Goal: Find specific page/section: Find specific page/section

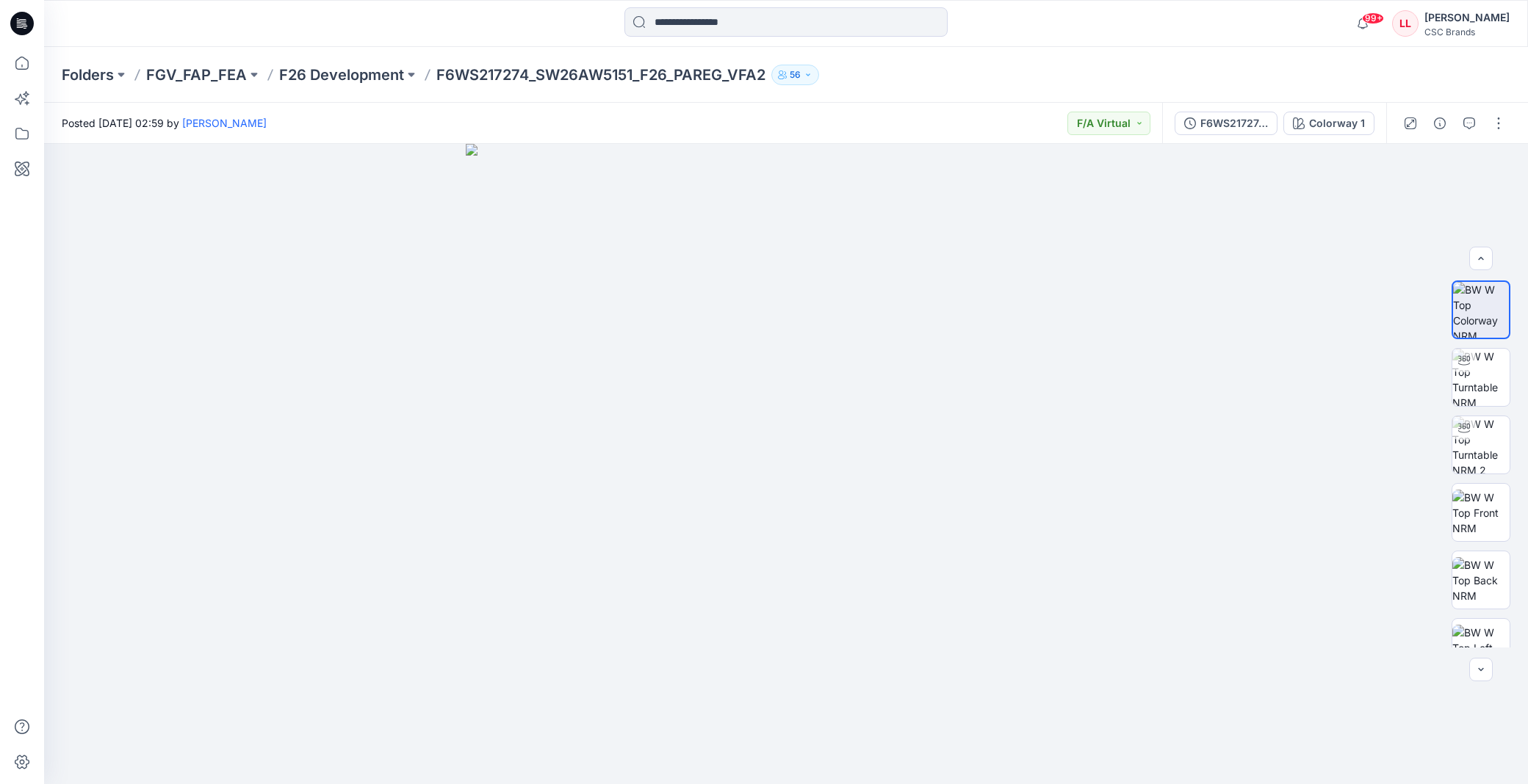
scroll to position [231, 0]
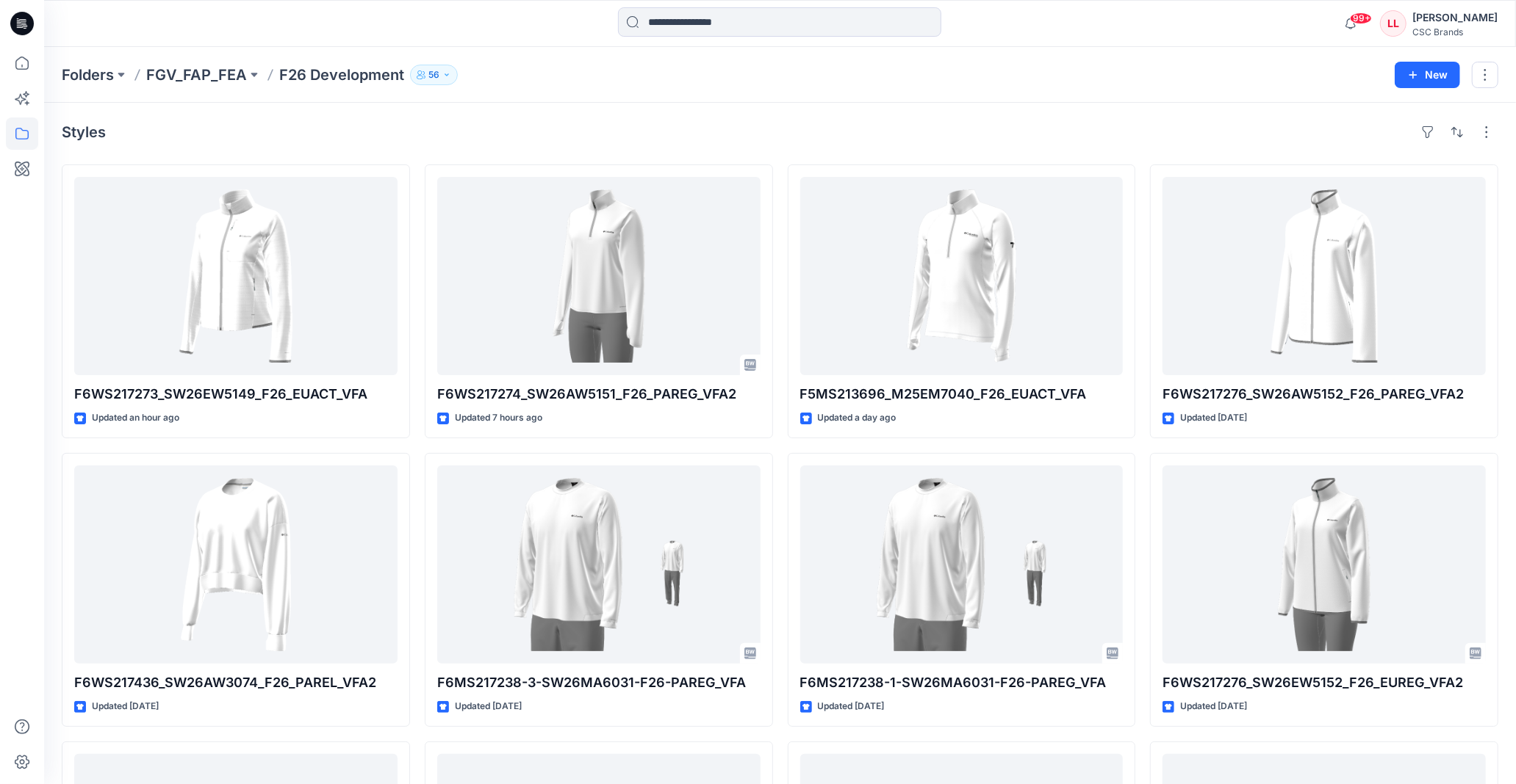
click at [1088, 70] on div "Folders FGV_FAP_FEA F26 Development 56" at bounding box center [723, 75] width 1322 height 21
click at [1020, 120] on div "Styles" at bounding box center [780, 132] width 1436 height 24
drag, startPoint x: 772, startPoint y: 61, endPoint x: 771, endPoint y: 30, distance: 31.0
click at [772, 62] on div "Folders FGV_FAP_FEA F26 Development 56 New" at bounding box center [780, 75] width 1472 height 56
click at [739, 101] on div "Folders FGV_FAP_FEA F26 Development 56 New" at bounding box center [780, 75] width 1472 height 56
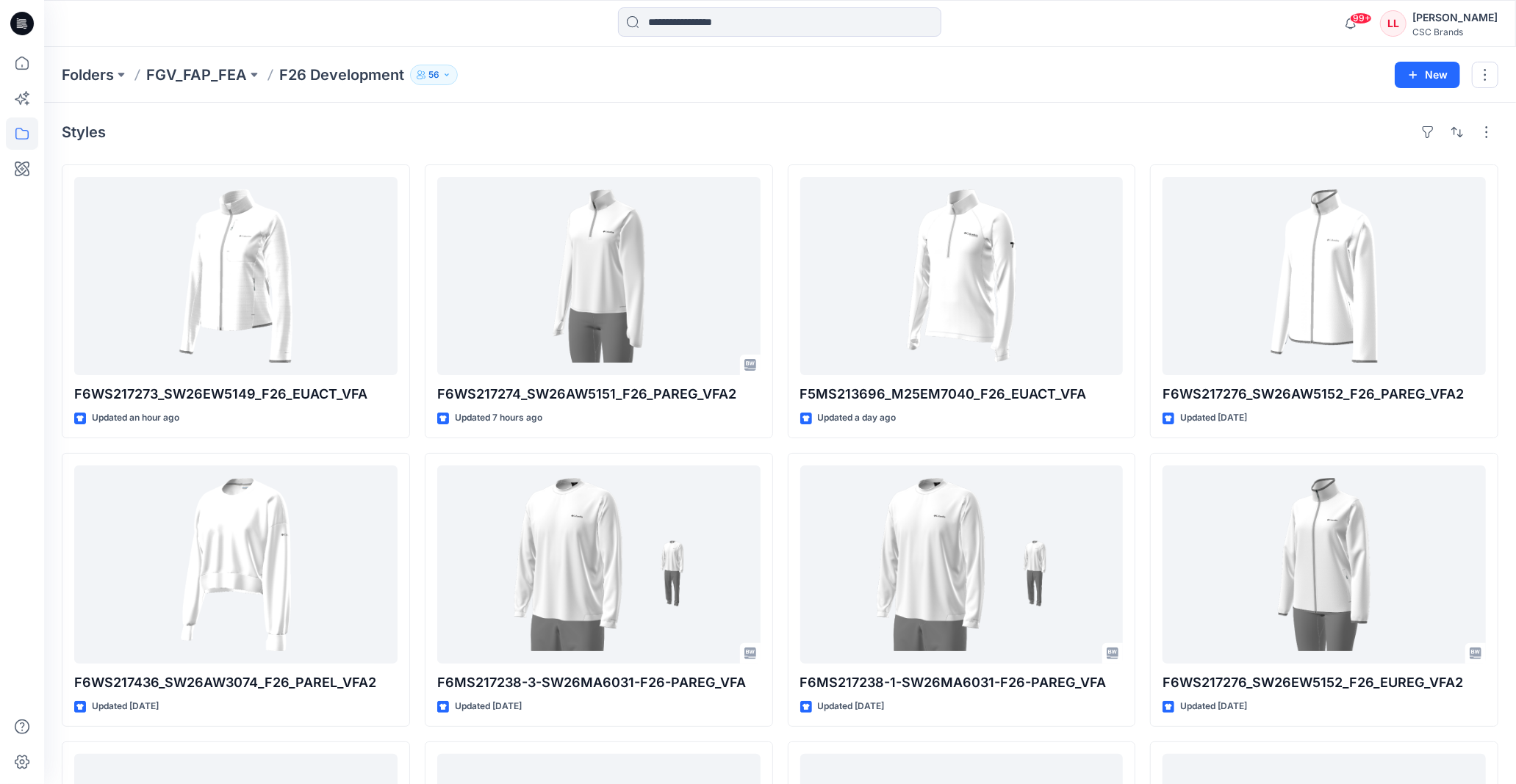
click at [739, 101] on div "Folders FGV_FAP_FEA F26 Development 56 New" at bounding box center [780, 75] width 1472 height 56
click at [731, 91] on div "Folders FGV_FAP_FEA F26 Development 56 New" at bounding box center [780, 75] width 1472 height 56
